Goal: Transaction & Acquisition: Purchase product/service

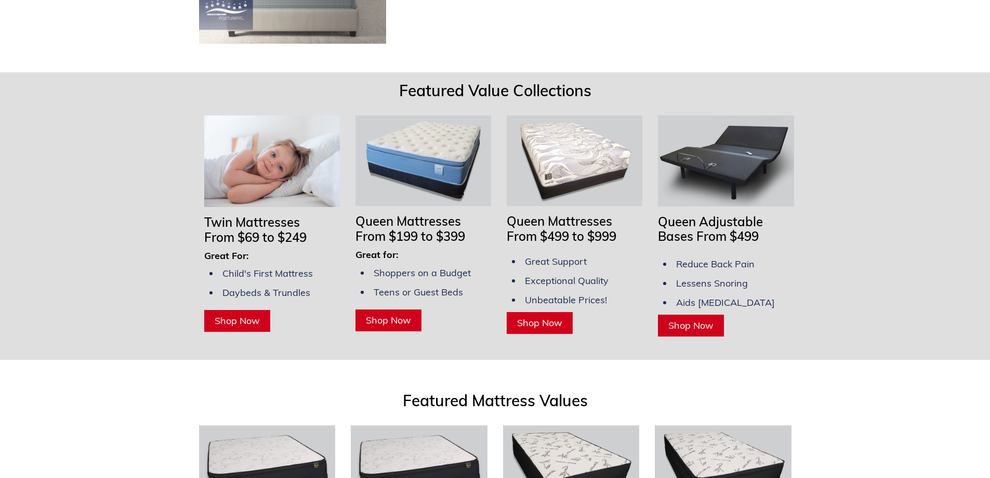
scroll to position [780, 0]
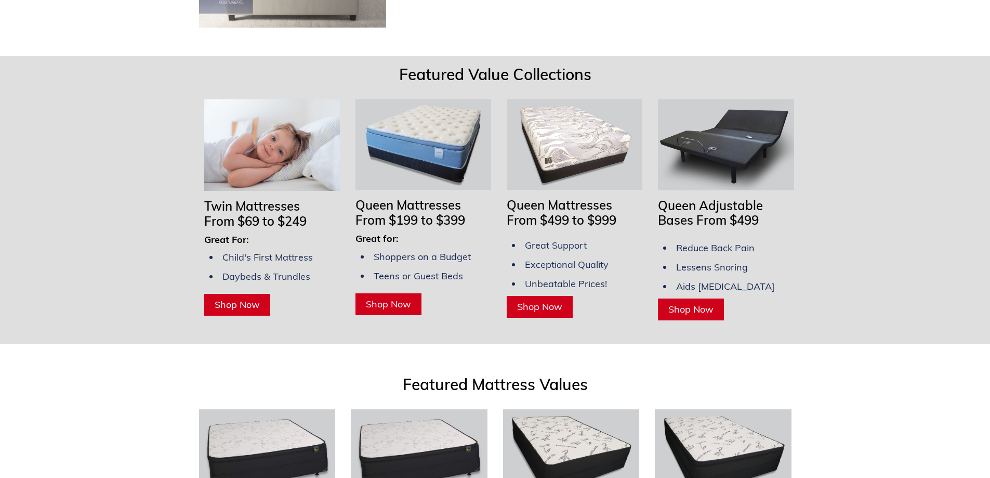
click at [251, 298] on span "Shop Now" at bounding box center [237, 304] width 45 height 12
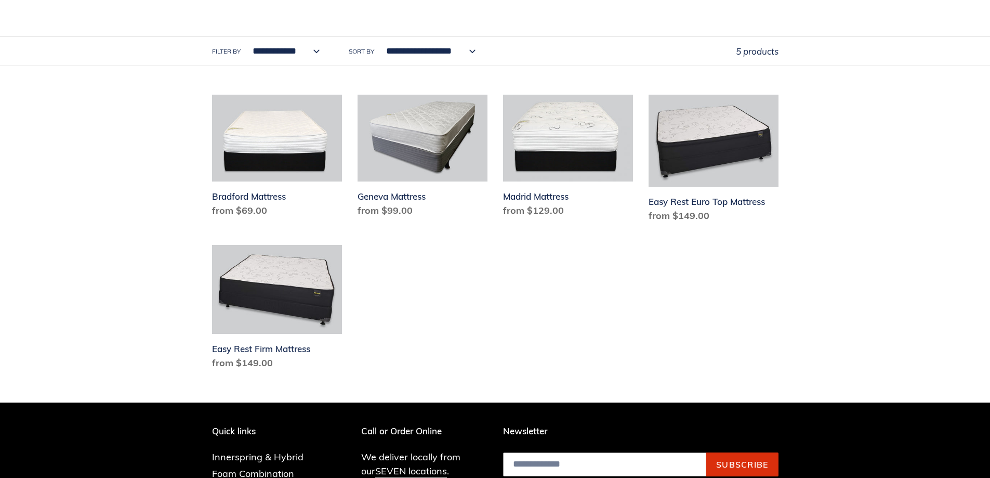
scroll to position [520, 0]
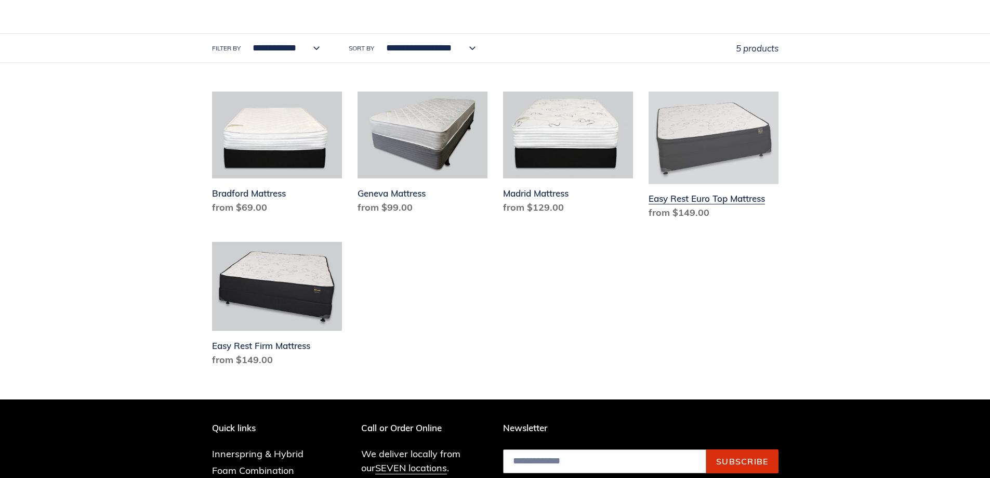
click at [694, 169] on link "Easy Rest Euro Top Mattress" at bounding box center [714, 157] width 130 height 133
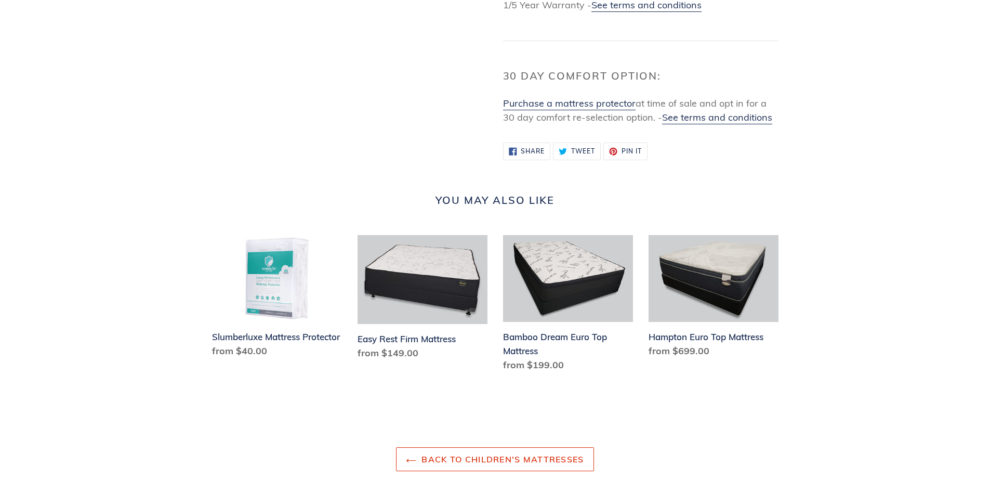
scroll to position [1040, 0]
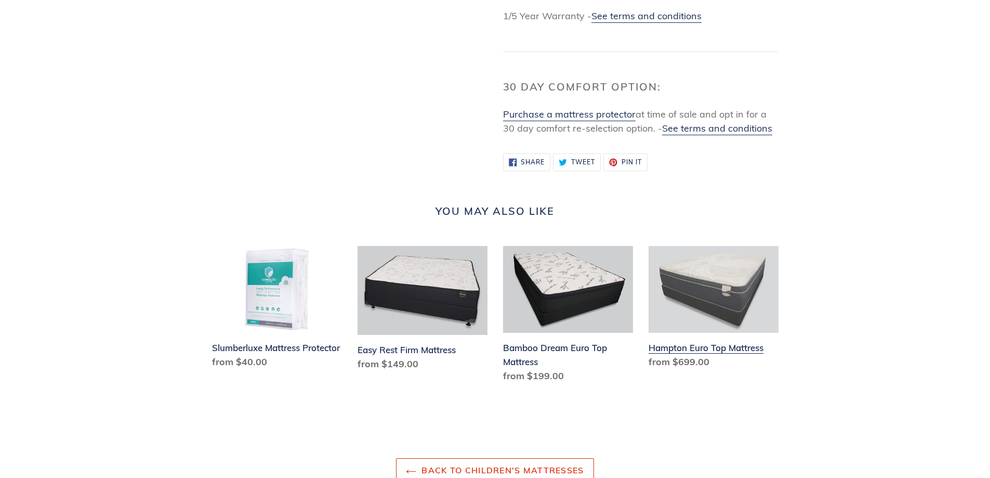
click at [694, 355] on link "Hampton Euro Top Mattress" at bounding box center [714, 309] width 130 height 127
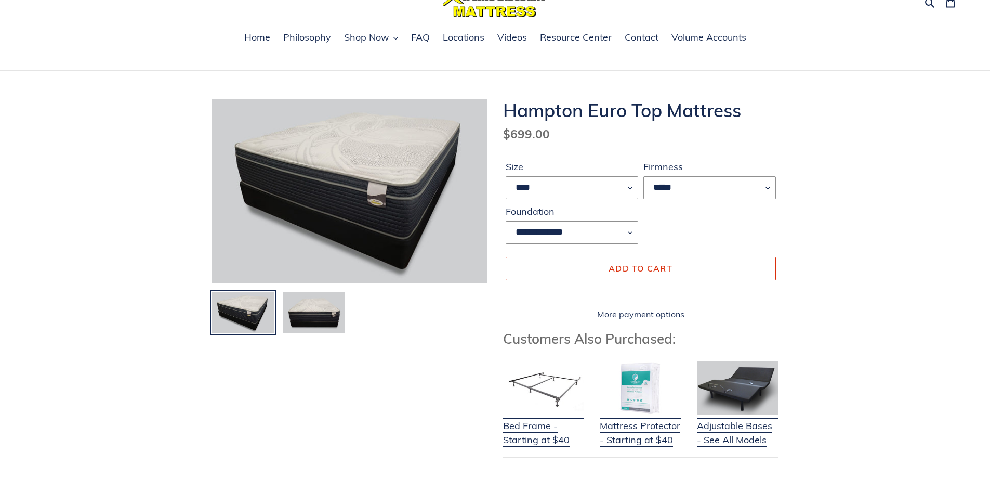
scroll to position [52, 0]
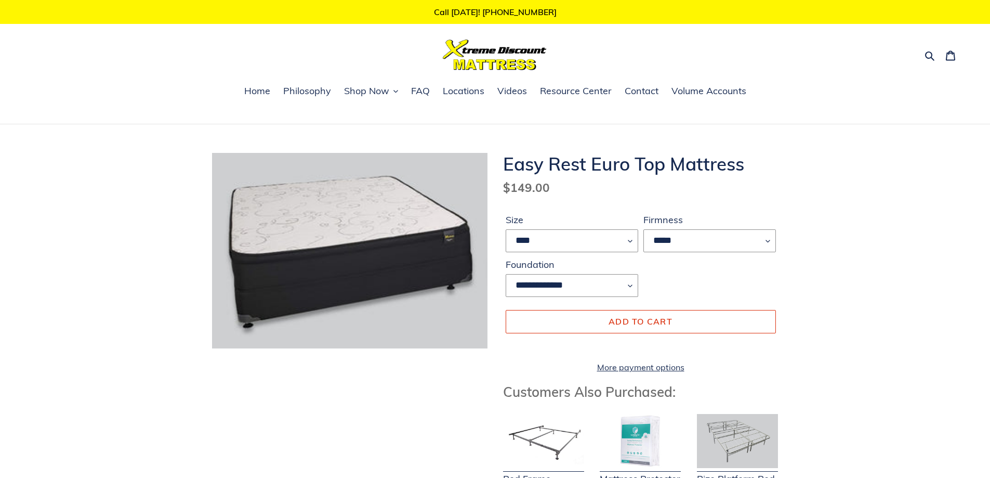
scroll to position [1040, 0]
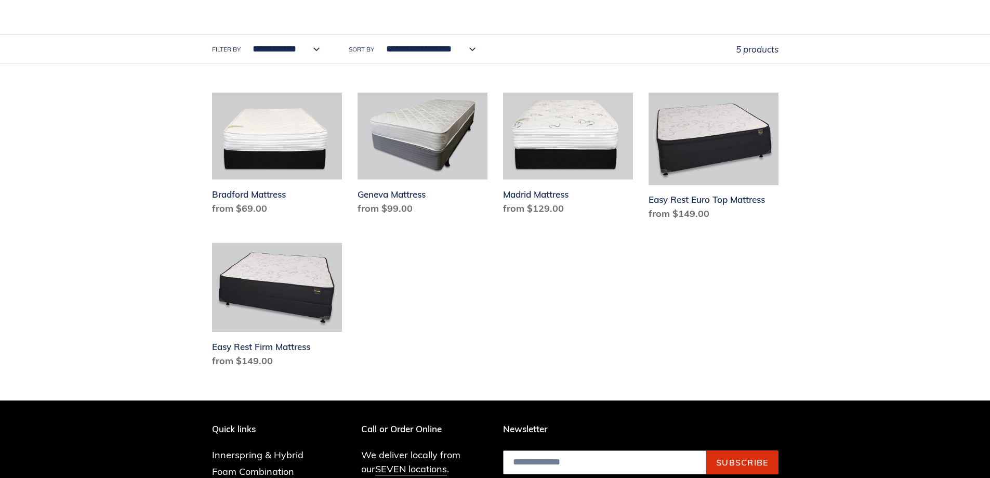
scroll to position [519, 0]
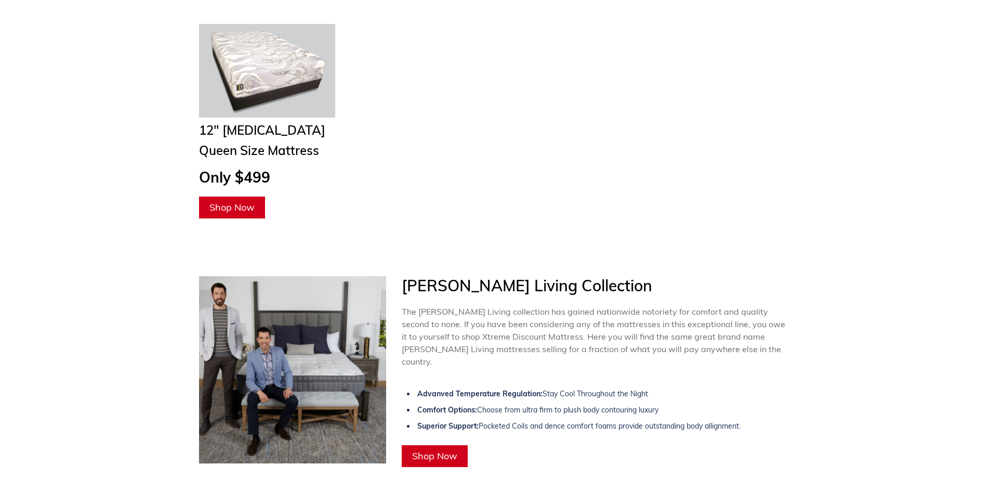
scroll to position [1663, 0]
